Goal: Transaction & Acquisition: Purchase product/service

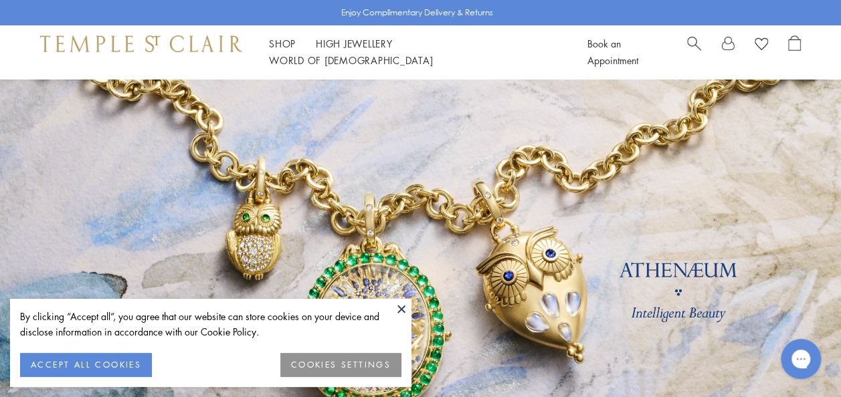
click at [100, 360] on button "ACCEPT ALL COOKIES" at bounding box center [86, 365] width 132 height 24
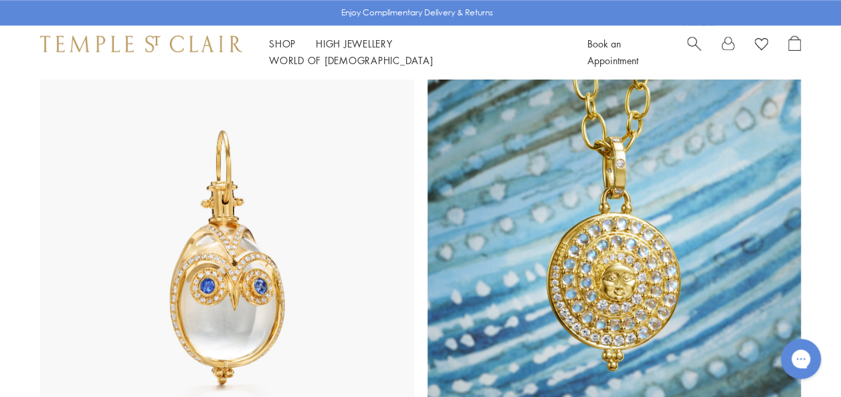
scroll to position [736, 0]
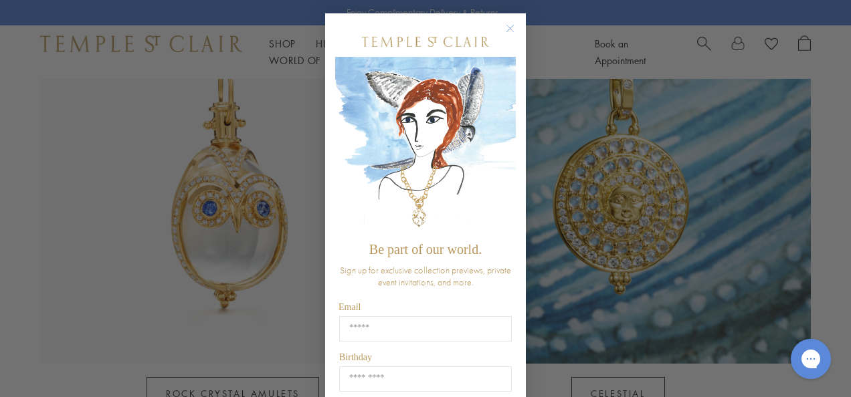
click at [506, 33] on circle "Close dialog" at bounding box center [510, 29] width 16 height 16
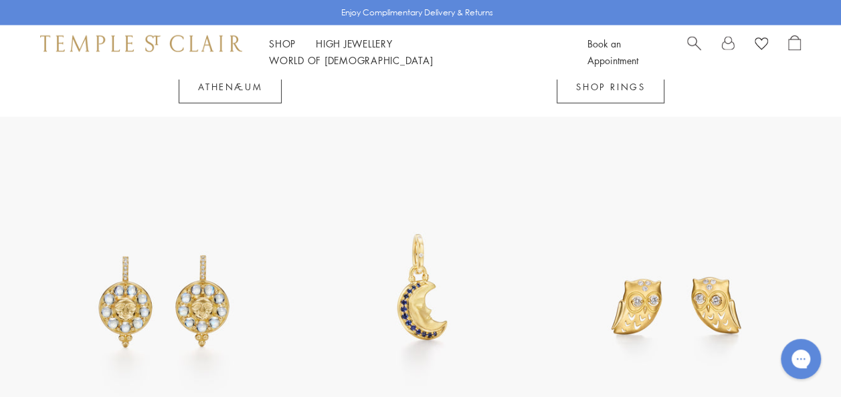
scroll to position [1471, 0]
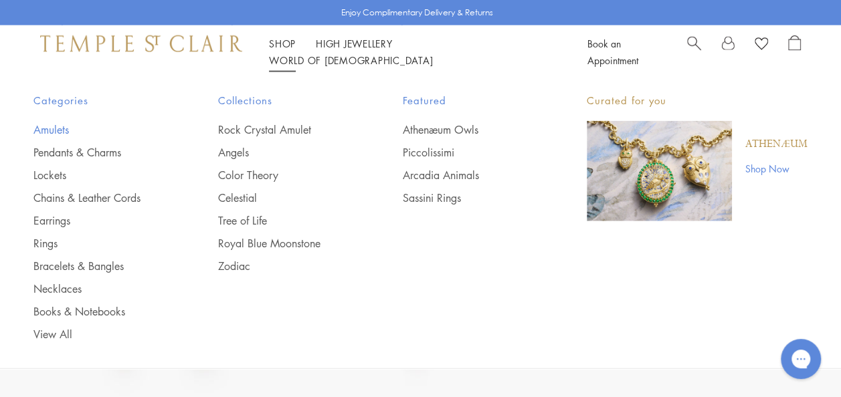
click at [43, 128] on link "Amulets" at bounding box center [98, 129] width 131 height 15
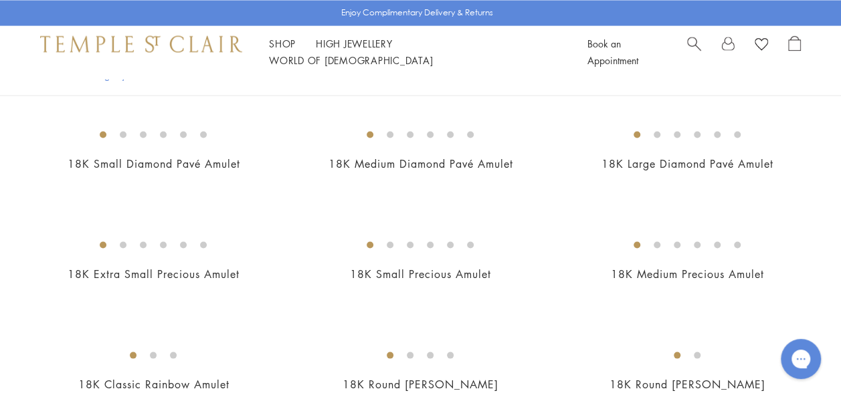
scroll to position [1137, 0]
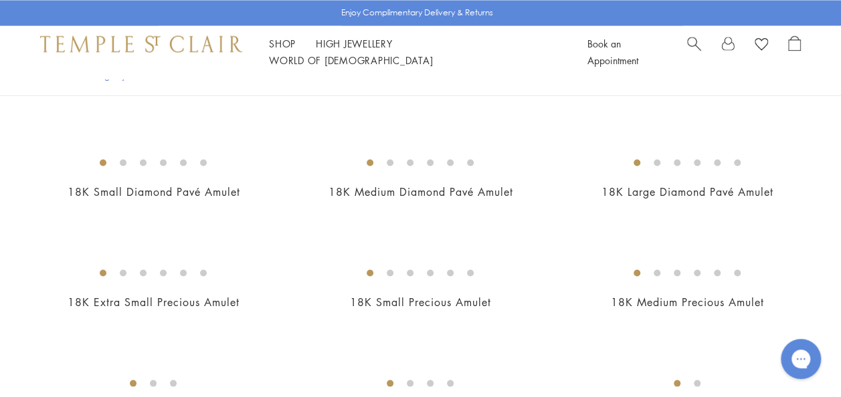
click at [0, 0] on img at bounding box center [0, 0] width 0 height 0
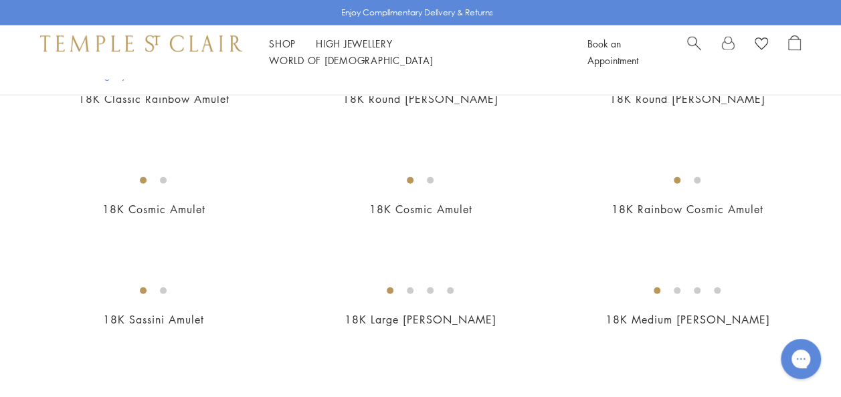
scroll to position [1471, 0]
